Goal: Transaction & Acquisition: Purchase product/service

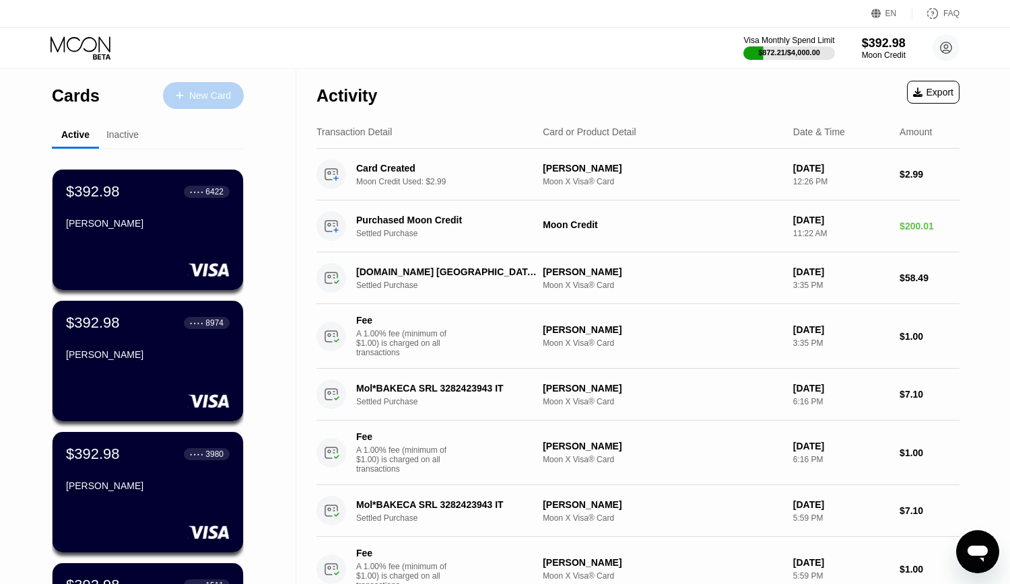
click at [207, 96] on div "New Card" at bounding box center [210, 95] width 42 height 11
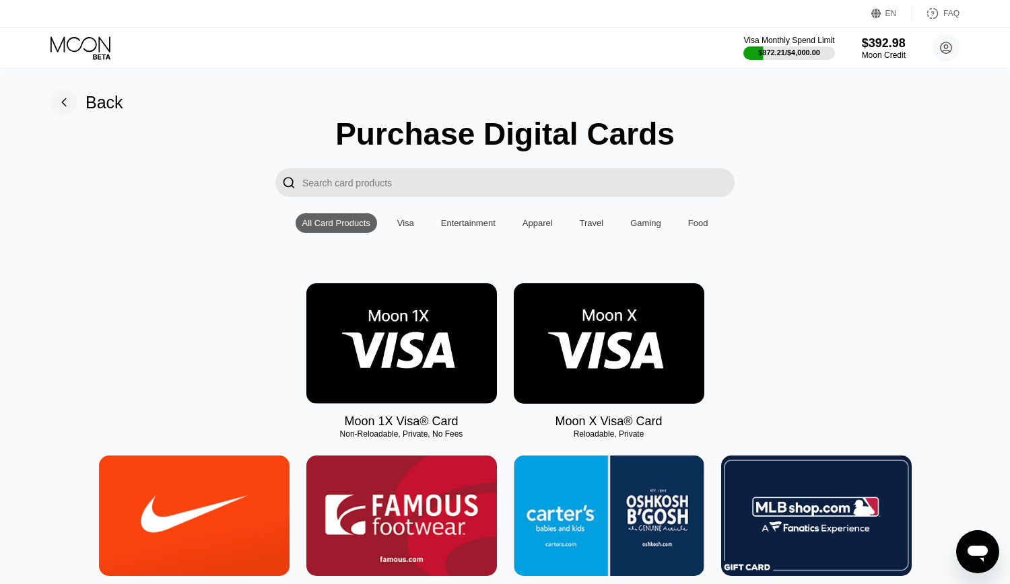
click at [621, 346] on img at bounding box center [609, 343] width 190 height 120
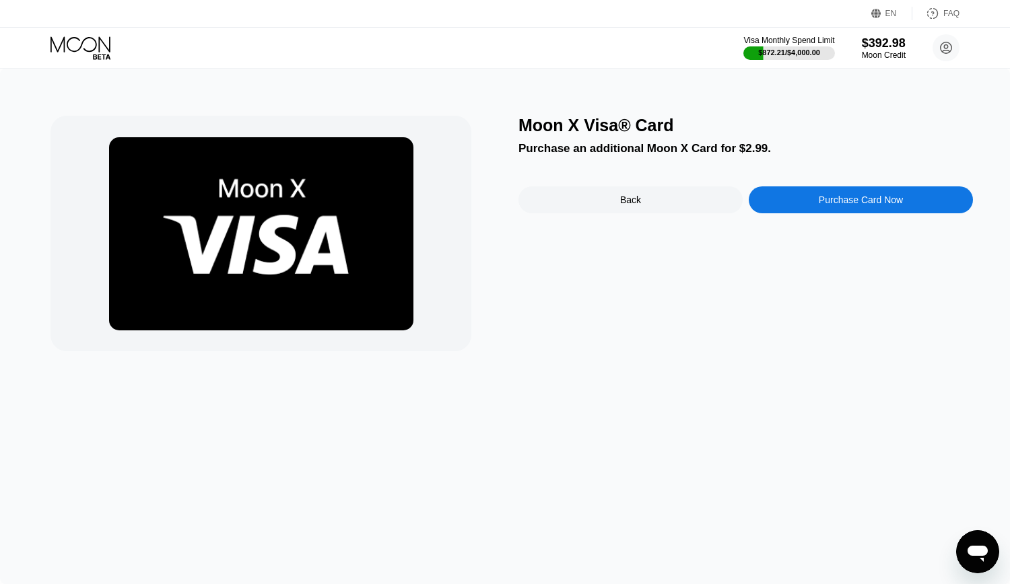
click at [870, 199] on div "Purchase Card Now" at bounding box center [860, 199] width 224 height 27
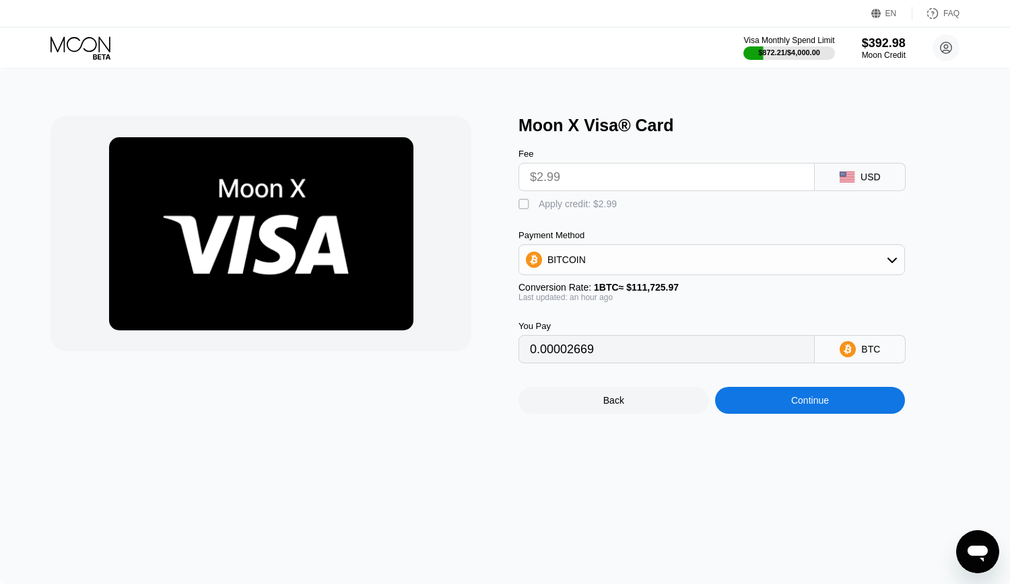
click at [555, 209] on div "Apply credit: $2.99" at bounding box center [577, 204] width 78 height 11
type input "0"
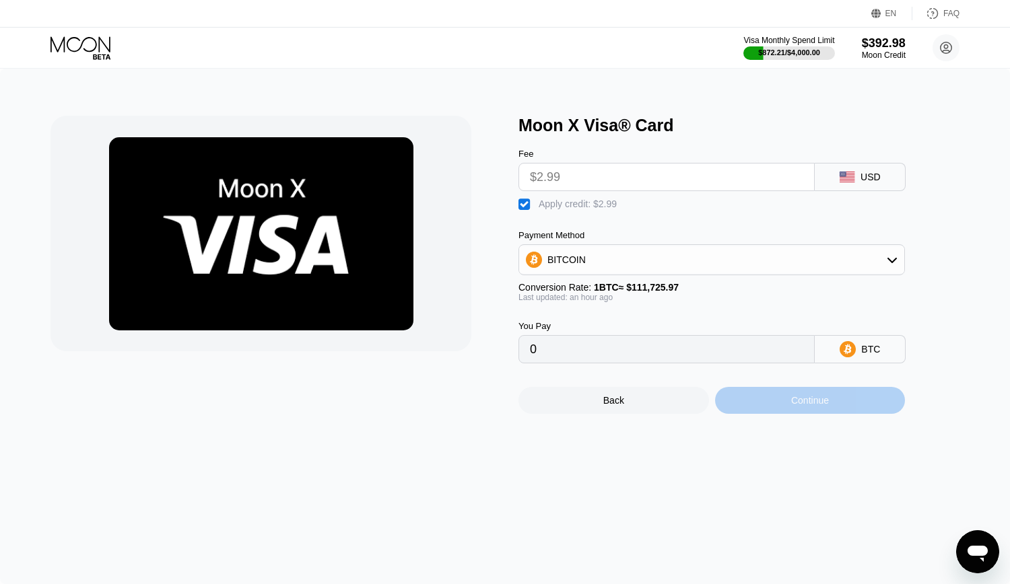
click at [812, 406] on div "Continue" at bounding box center [810, 400] width 38 height 11
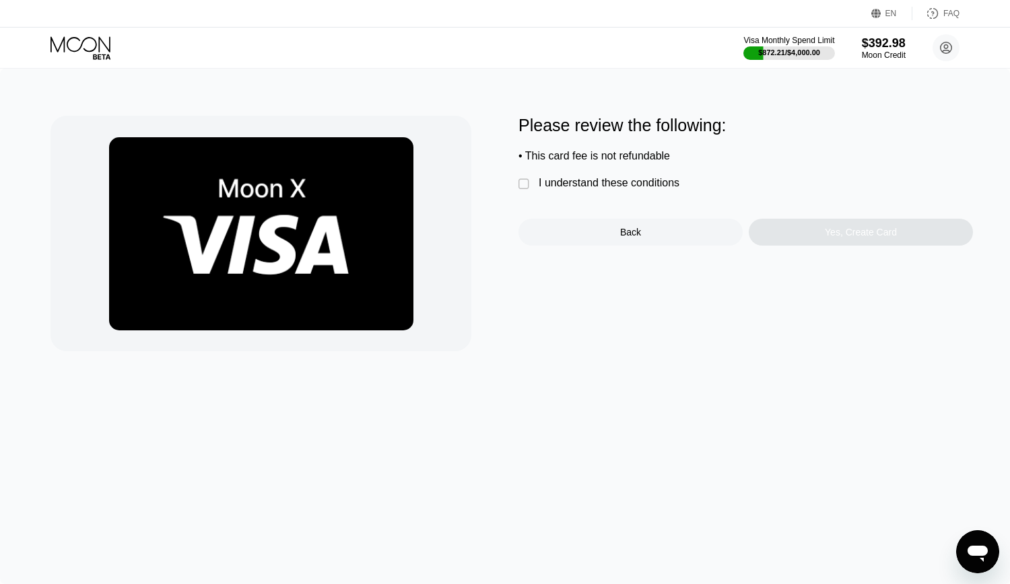
click at [614, 189] on div "I understand these conditions" at bounding box center [608, 183] width 141 height 12
click at [872, 238] on div "Yes, Create Card" at bounding box center [860, 232] width 72 height 11
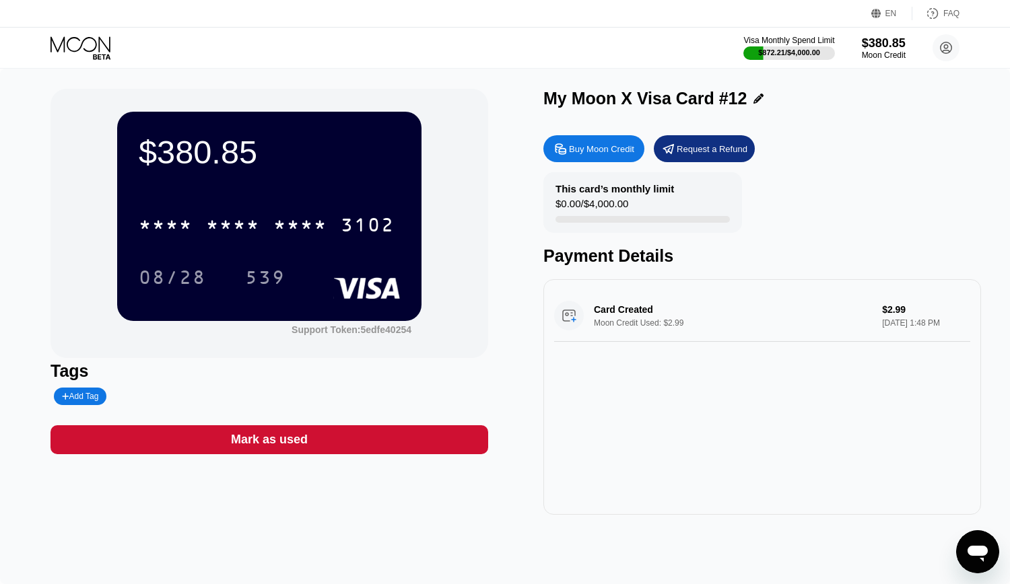
click at [756, 96] on icon at bounding box center [758, 99] width 10 height 10
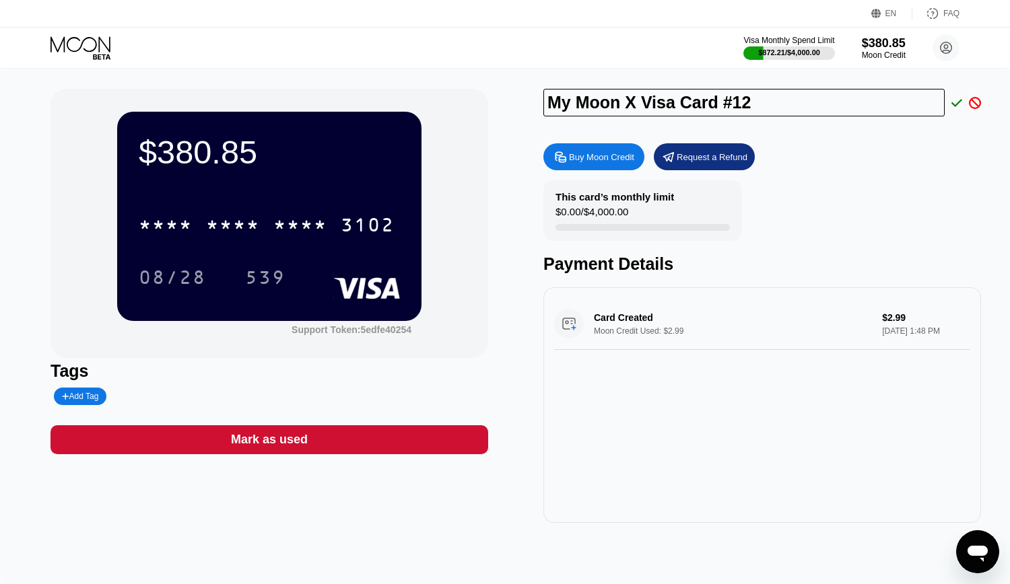
drag, startPoint x: 761, startPoint y: 100, endPoint x: 467, endPoint y: 100, distance: 294.1
click at [543, 98] on input "My Moon X Visa Card #12" at bounding box center [743, 103] width 401 height 28
paste input "pacemichele"
click at [584, 102] on input "pacemichele" at bounding box center [743, 103] width 401 height 28
click at [656, 107] on input "[PERSON_NAME]" at bounding box center [743, 103] width 401 height 28
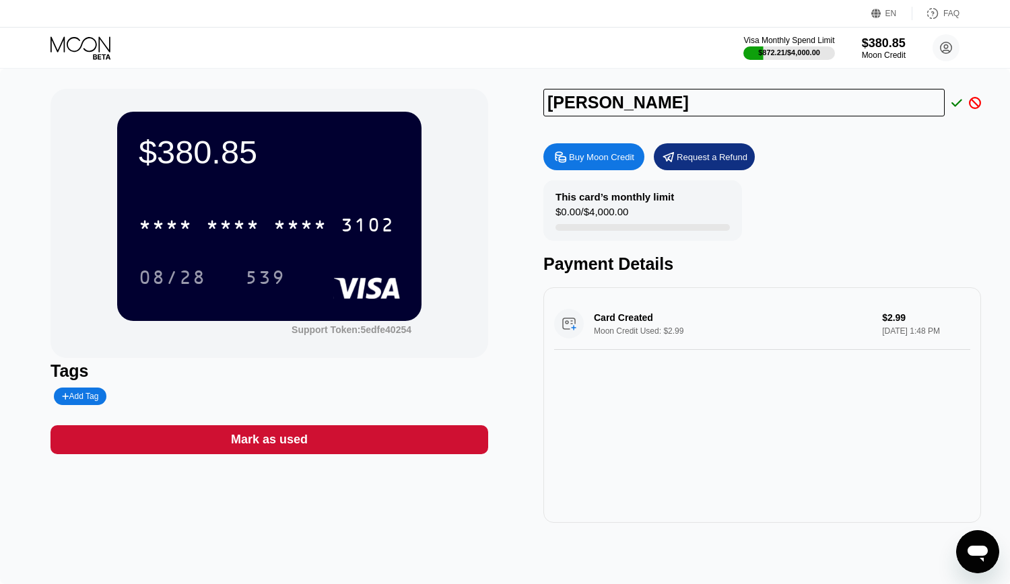
click at [546, 103] on input "[PERSON_NAME]" at bounding box center [743, 103] width 401 height 28
click at [592, 102] on input "[PERSON_NAME]" at bounding box center [743, 103] width 401 height 28
click at [745, 99] on input "[PERSON_NAME]" at bounding box center [743, 103] width 401 height 28
type input "[PERSON_NAME]"
click at [954, 104] on icon at bounding box center [956, 103] width 11 height 12
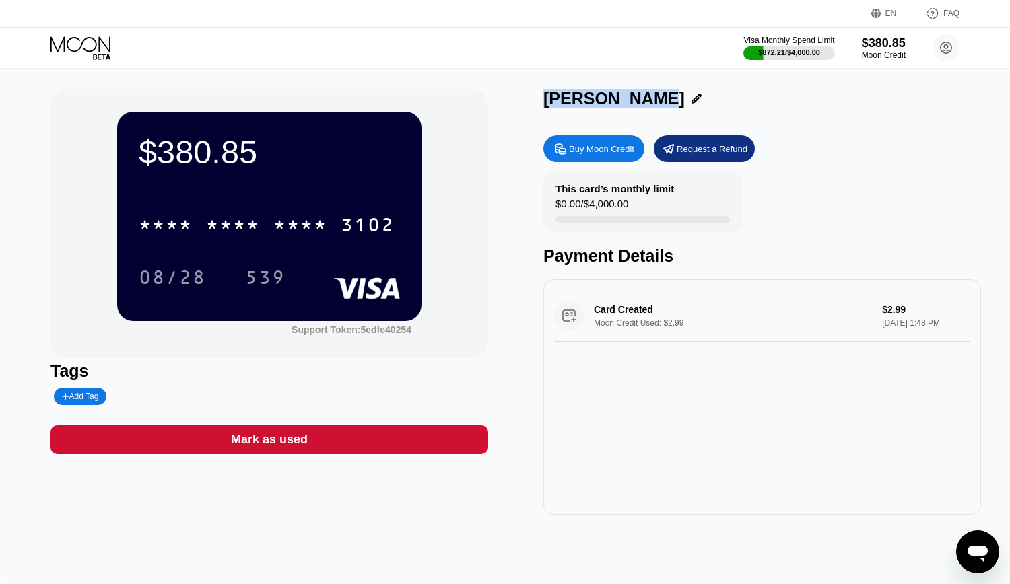
drag, startPoint x: 555, startPoint y: 102, endPoint x: 644, endPoint y: 102, distance: 89.5
click at [644, 102] on div "[PERSON_NAME]" at bounding box center [761, 99] width 437 height 20
copy div "[PERSON_NAME]"
drag, startPoint x: 800, startPoint y: 106, endPoint x: 788, endPoint y: 127, distance: 23.5
click at [800, 106] on div "[PERSON_NAME]" at bounding box center [761, 99] width 437 height 20
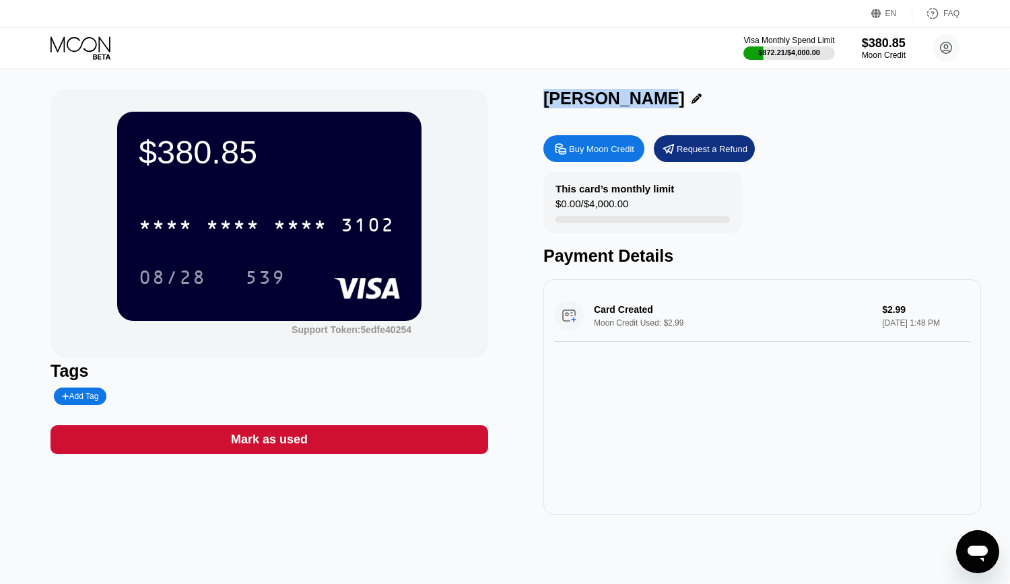
click at [817, 125] on div "[PERSON_NAME] Moon Credit Request a Refund This card’s monthly limit $0.00 / $4…" at bounding box center [761, 302] width 437 height 426
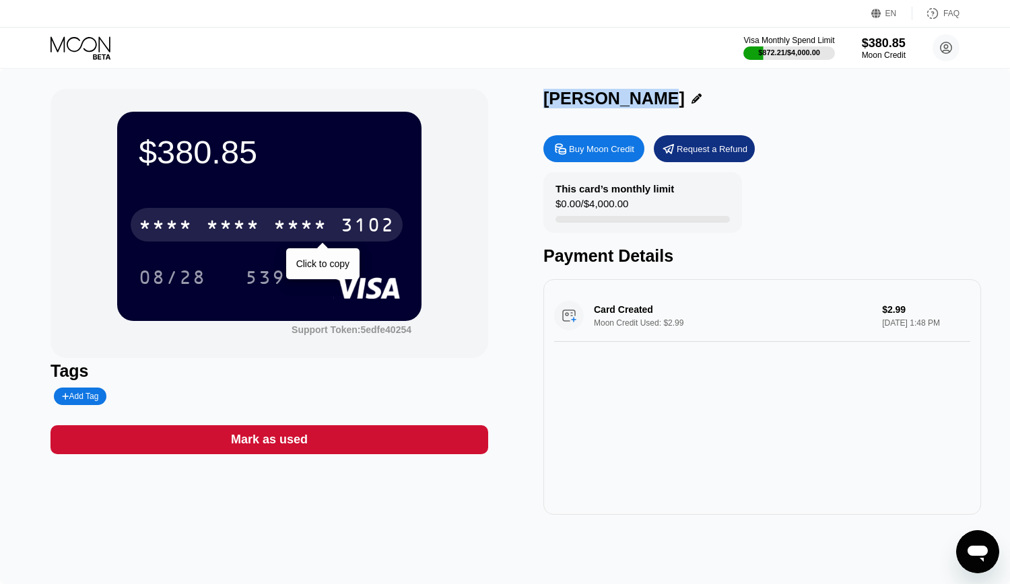
click at [212, 226] on div "* * * *" at bounding box center [233, 227] width 54 height 22
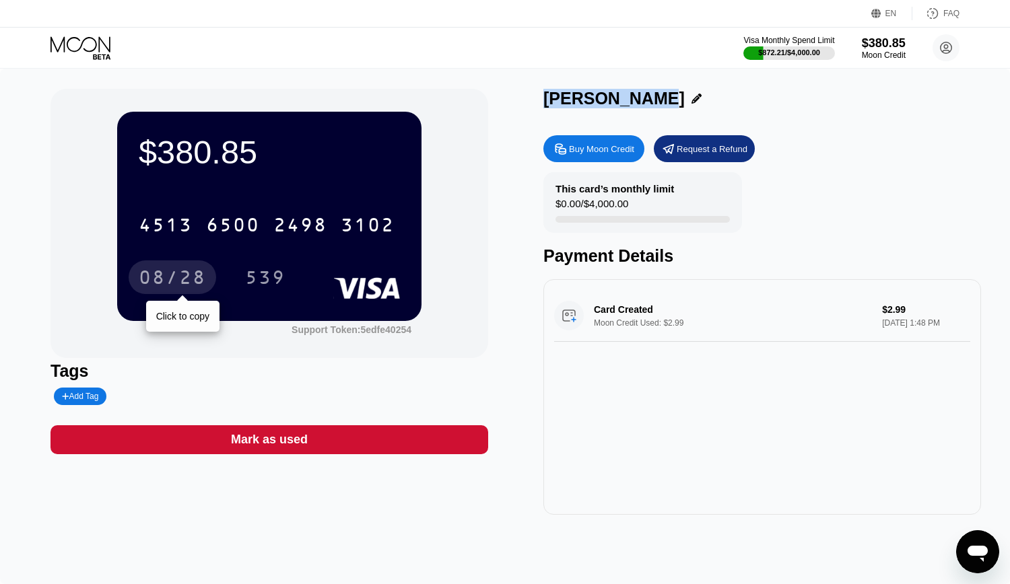
click at [165, 279] on div "08/28" at bounding box center [172, 280] width 67 height 22
click at [260, 275] on div "539" at bounding box center [265, 280] width 40 height 22
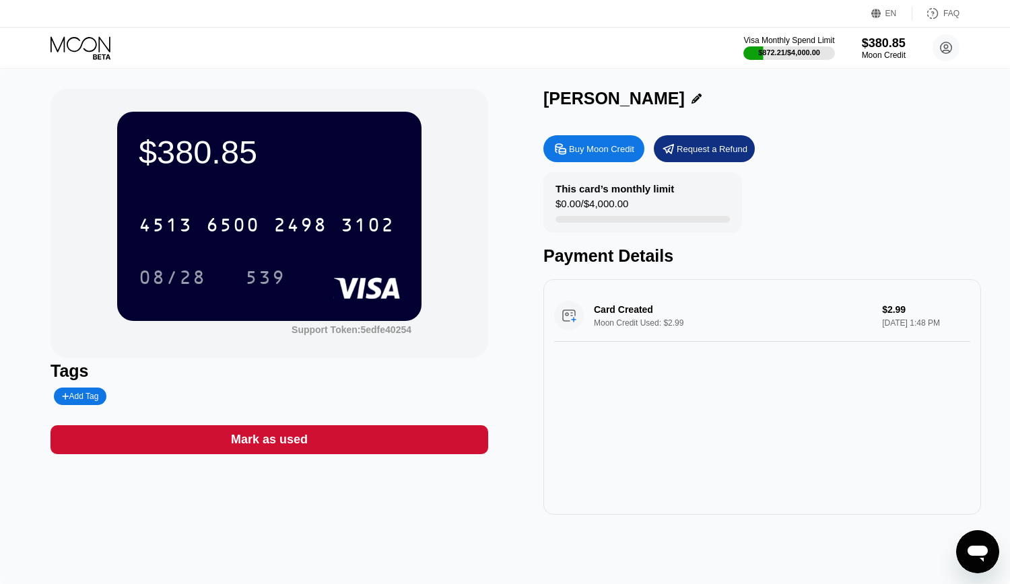
click at [558, 34] on div "Visa Monthly Spend Limit $872.21 / $4,000.00 $380.85 Moon Credit [EMAIL_ADDRESS…" at bounding box center [505, 48] width 1010 height 40
